Goal: Information Seeking & Learning: Learn about a topic

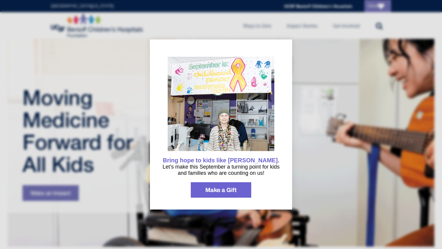
click at [304, 187] on div at bounding box center [221, 124] width 442 height 249
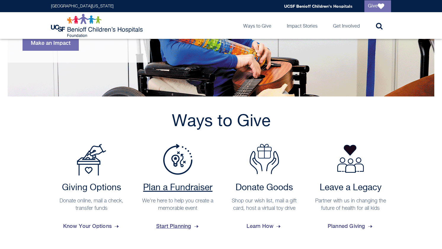
scroll to position [222, 0]
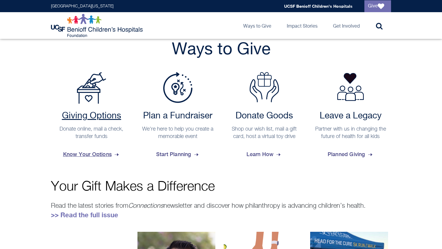
click at [96, 154] on span "Know Your Options" at bounding box center [91, 154] width 57 height 16
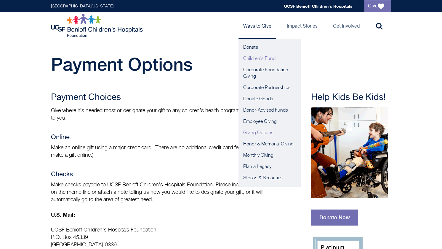
click at [254, 57] on link "Children's Fund" at bounding box center [270, 58] width 62 height 11
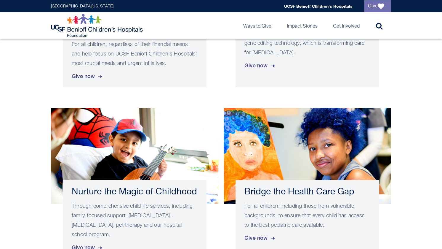
scroll to position [170, 0]
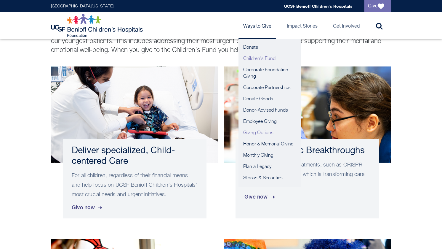
click at [259, 131] on link "Giving Options" at bounding box center [270, 132] width 62 height 11
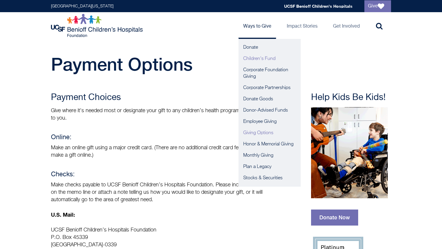
click at [270, 61] on link "Children's Fund" at bounding box center [270, 58] width 62 height 11
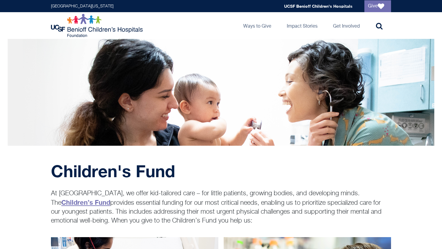
click at [110, 203] on strong "Children’s Fund" at bounding box center [85, 202] width 49 height 8
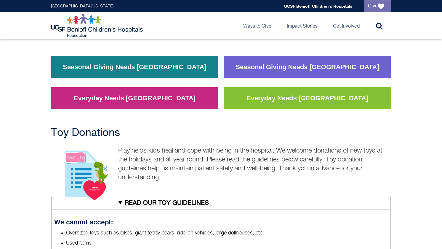
scroll to position [92, 0]
click at [147, 67] on link "Seasonal Giving Needs Oakland" at bounding box center [134, 66] width 153 height 15
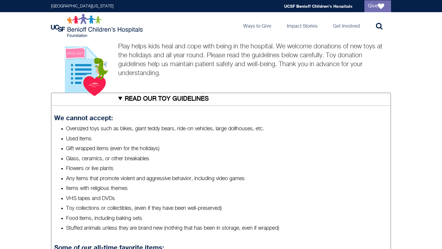
scroll to position [0, 0]
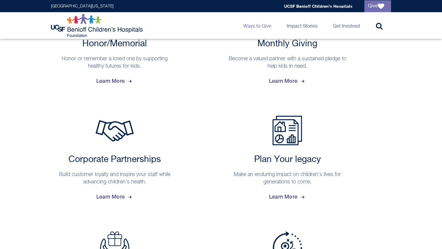
scroll to position [115, 0]
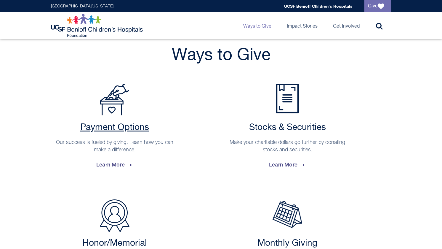
click at [111, 126] on h2 "Payment Options" at bounding box center [115, 127] width 122 height 11
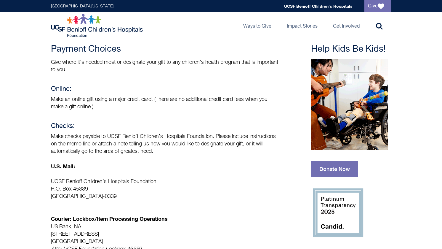
scroll to position [100, 0]
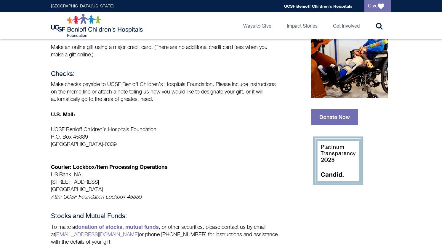
click at [336, 159] on img at bounding box center [337, 160] width 53 height 53
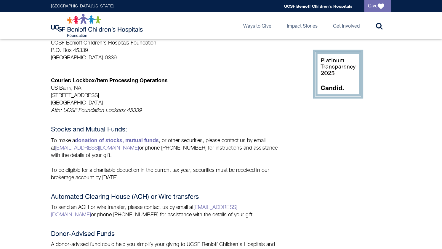
scroll to position [0, 0]
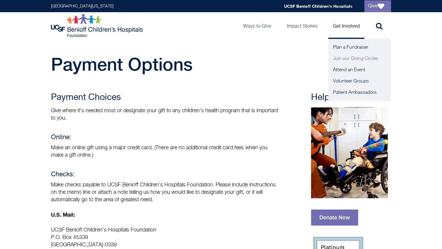
click at [339, 57] on link "Join our Giving Circles" at bounding box center [359, 58] width 62 height 11
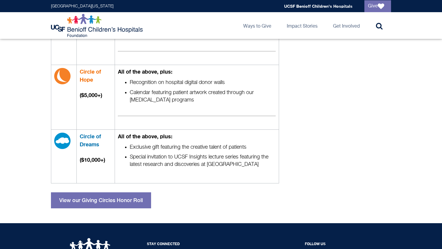
scroll to position [397, 0]
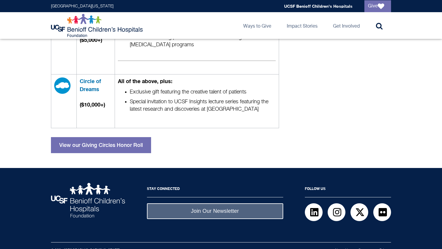
click at [63, 82] on img at bounding box center [62, 85] width 16 height 16
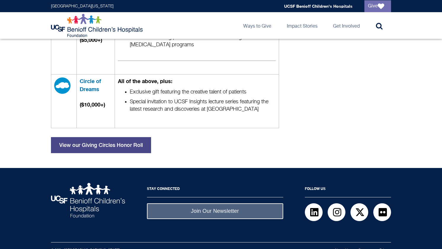
click at [98, 149] on link "View our Giving Circles Honor Roll" at bounding box center [101, 145] width 100 height 16
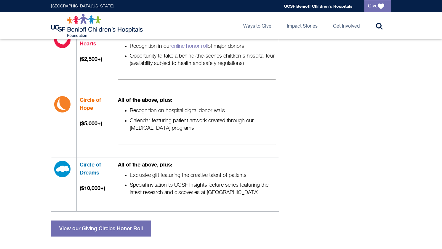
scroll to position [127, 0]
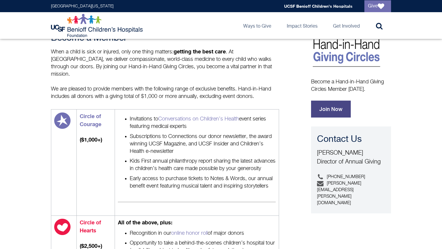
click at [329, 111] on link "Join Now" at bounding box center [331, 108] width 40 height 17
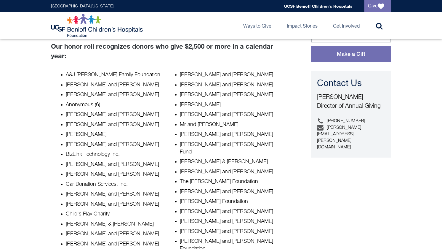
scroll to position [24, 0]
